Goal: Find specific page/section: Find specific page/section

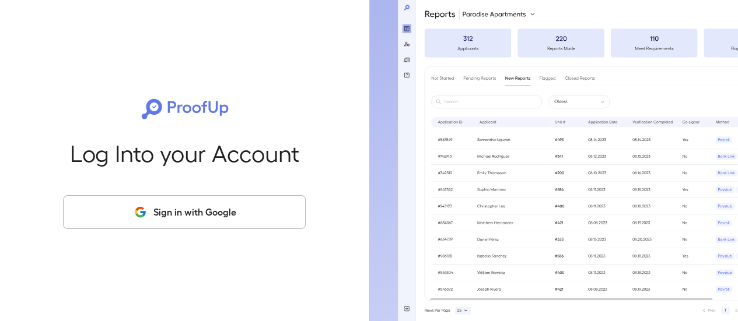
click at [257, 215] on button "Sign in with Google" at bounding box center [184, 212] width 243 height 34
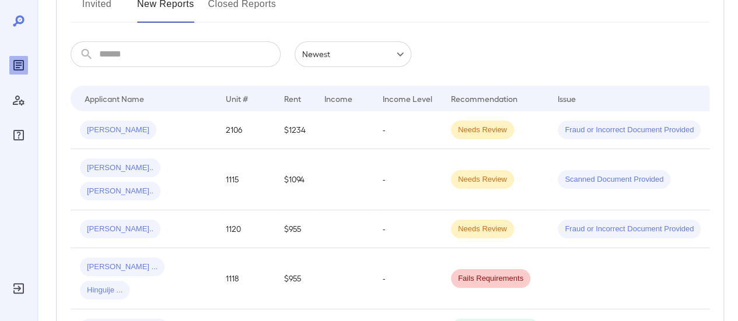
scroll to position [175, 0]
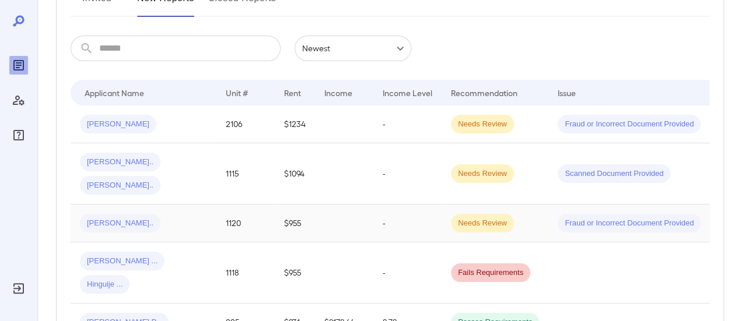
click at [183, 214] on div "[PERSON_NAME].." at bounding box center [143, 223] width 127 height 19
